Goal: Task Accomplishment & Management: Complete application form

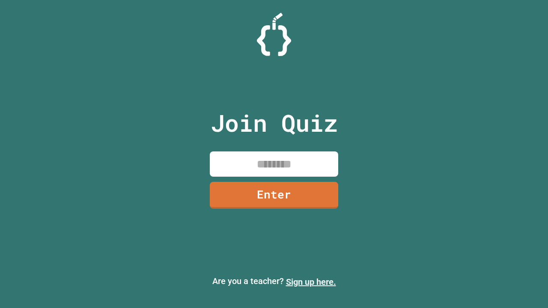
click at [311, 282] on link "Sign up here." at bounding box center [311, 282] width 50 height 10
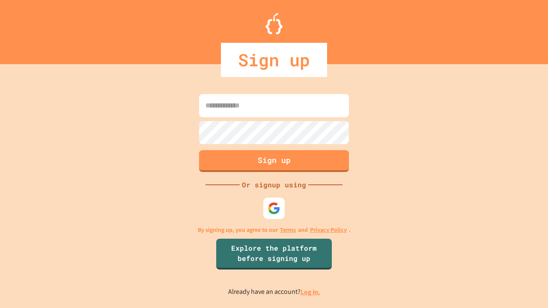
click at [311, 292] on link "Log in." at bounding box center [311, 292] width 20 height 9
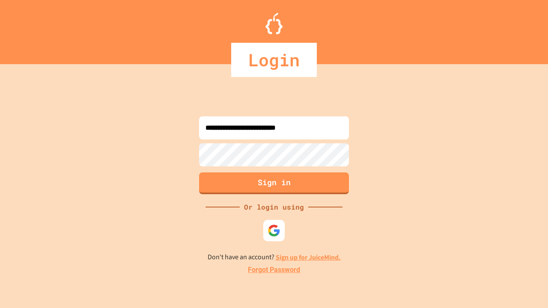
type input "**********"
